Goal: Task Accomplishment & Management: Manage account settings

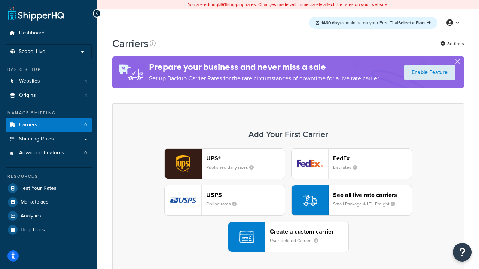
click at [288, 200] on div "UPS® Published daily rates FedEx List rates USPS Online rates See all live rate…" at bounding box center [288, 200] width 336 height 104
click at [372, 158] on header "FedEx" at bounding box center [372, 158] width 79 height 7
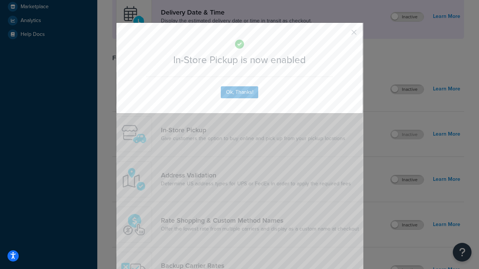
scroll to position [210, 0]
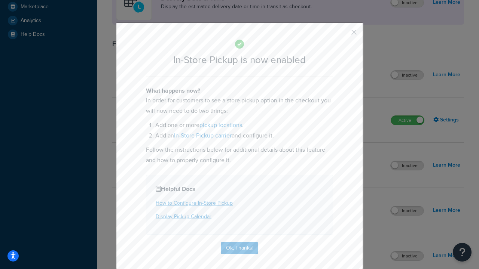
click at [342, 35] on button "button" at bounding box center [343, 35] width 2 height 2
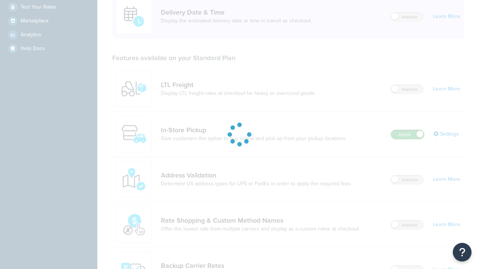
click at [407, 130] on label "Active" at bounding box center [407, 134] width 33 height 9
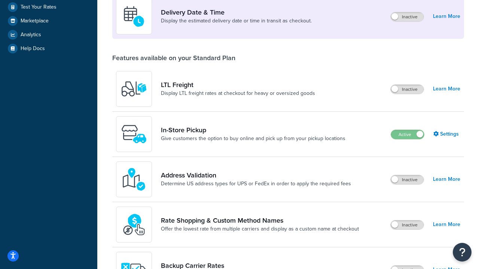
scroll to position [326, 0]
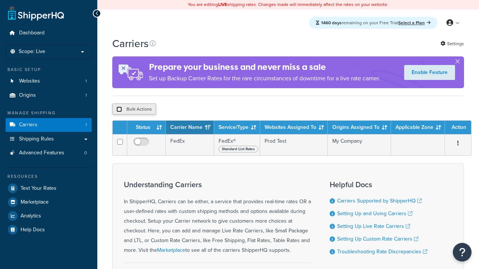
click at [119, 110] on input "checkbox" at bounding box center [119, 110] width 6 height 6
checkbox input "true"
click at [0, 0] on button "Delete" at bounding box center [0, 0] width 0 height 0
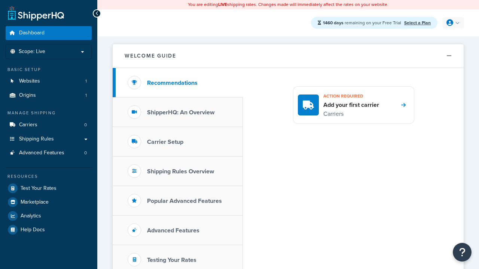
click at [452, 23] on icon at bounding box center [449, 22] width 7 height 7
click at [0, 0] on span "My Profile" at bounding box center [0, 0] width 0 height 0
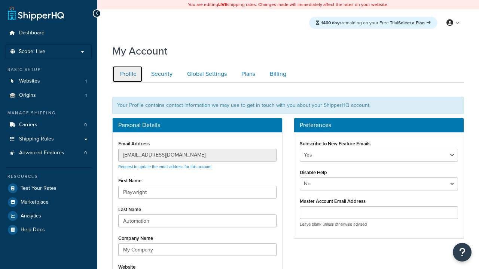
click at [127, 74] on link "Profile" at bounding box center [127, 74] width 30 height 17
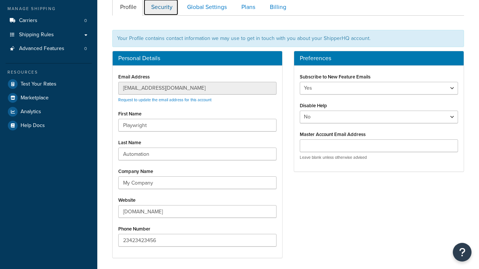
click at [161, 8] on link "Security" at bounding box center [160, 7] width 35 height 17
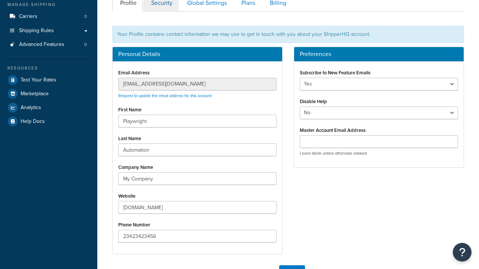
scroll to position [108, 0]
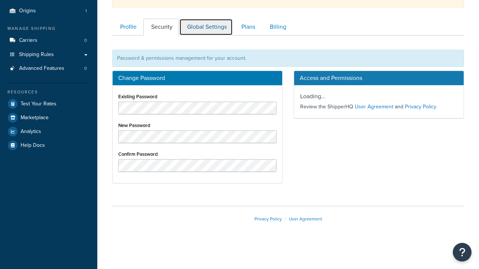
click at [206, 27] on link "Global Settings" at bounding box center [205, 27] width 53 height 17
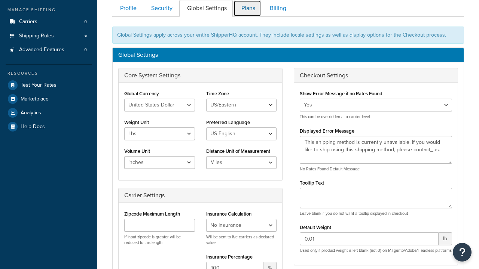
click at [247, 8] on link "Plans" at bounding box center [247, 8] width 28 height 17
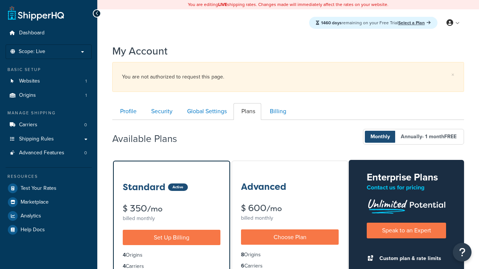
scroll to position [120, 0]
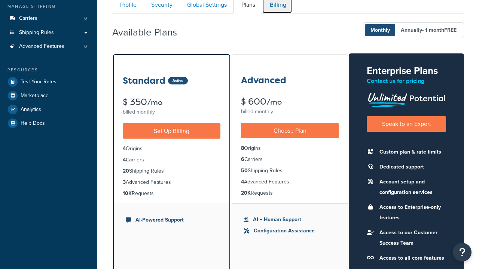
click at [277, 8] on link "Billing" at bounding box center [277, 5] width 30 height 17
